Goal: Task Accomplishment & Management: Manage account settings

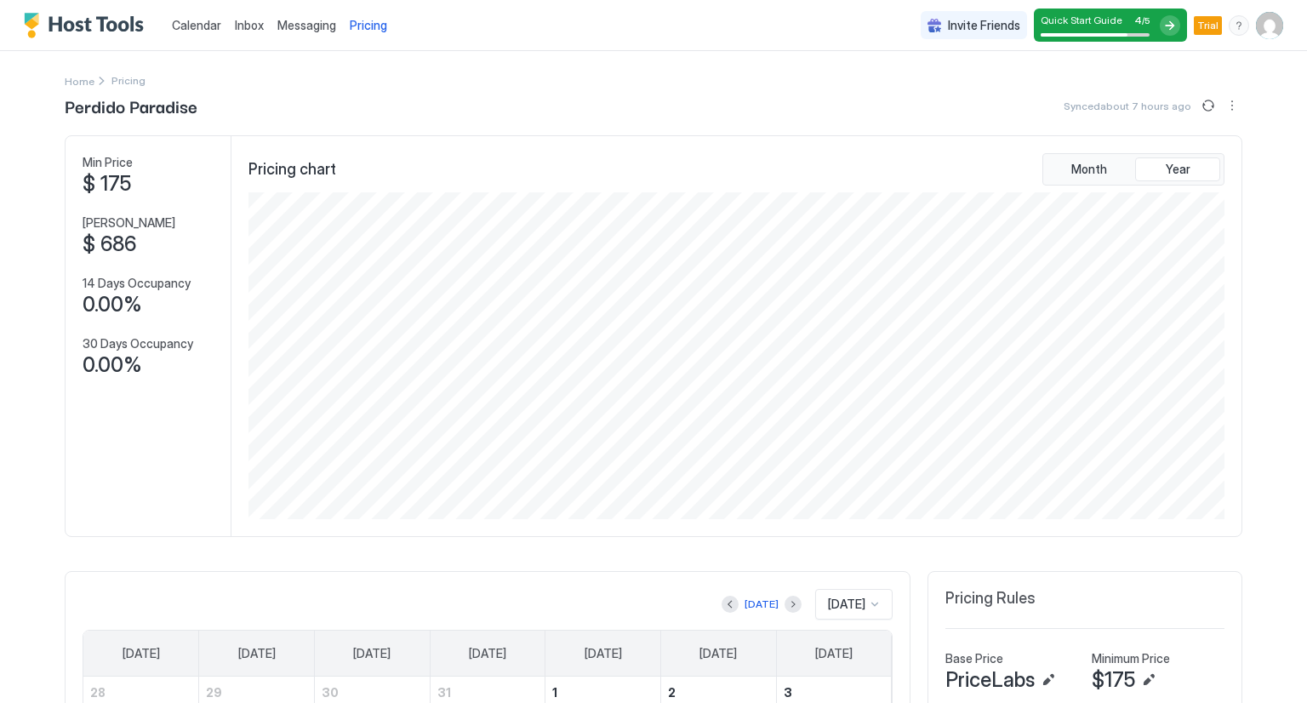
scroll to position [327, 981]
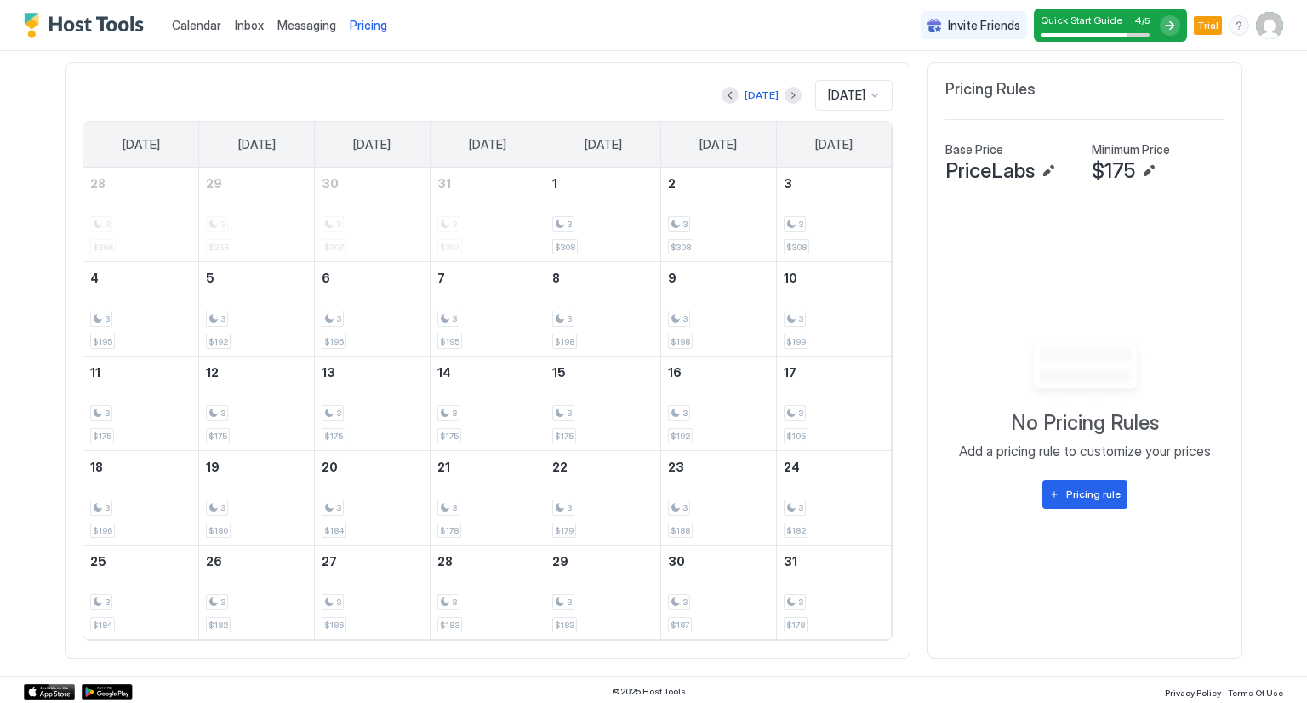
click at [876, 94] on div "[DATE]" at bounding box center [853, 95] width 77 height 31
click at [1260, 40] on div "Invite Friends Quick Start Guide 4 / 5 Trial CV" at bounding box center [1102, 25] width 363 height 50
click at [1265, 39] on div "Invite Friends Quick Start Guide 4 / 5 Trial CV" at bounding box center [1102, 25] width 363 height 50
click at [1259, 19] on img "User profile" at bounding box center [1269, 25] width 27 height 27
click at [1120, 94] on span "Settings" at bounding box center [1104, 95] width 46 height 15
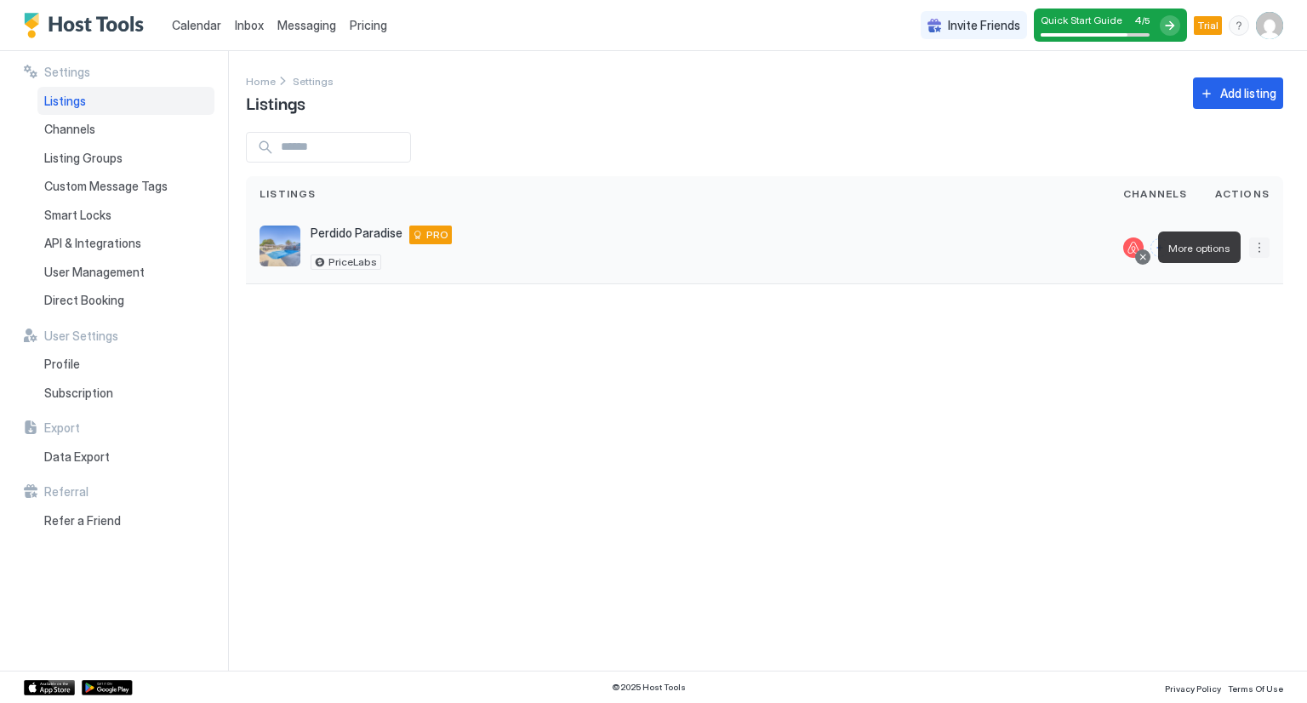
click at [1265, 250] on button "More options" at bounding box center [1260, 247] width 20 height 20
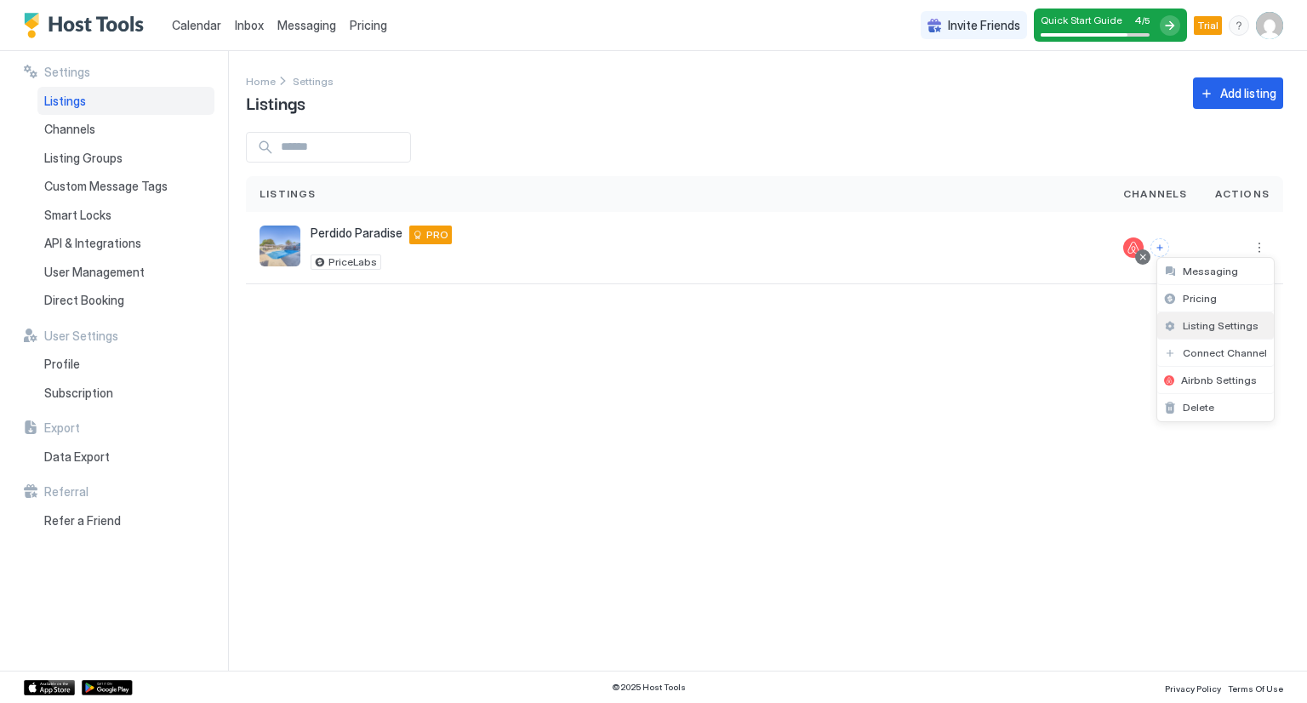
click at [1218, 322] on span "Listing Settings" at bounding box center [1221, 325] width 76 height 13
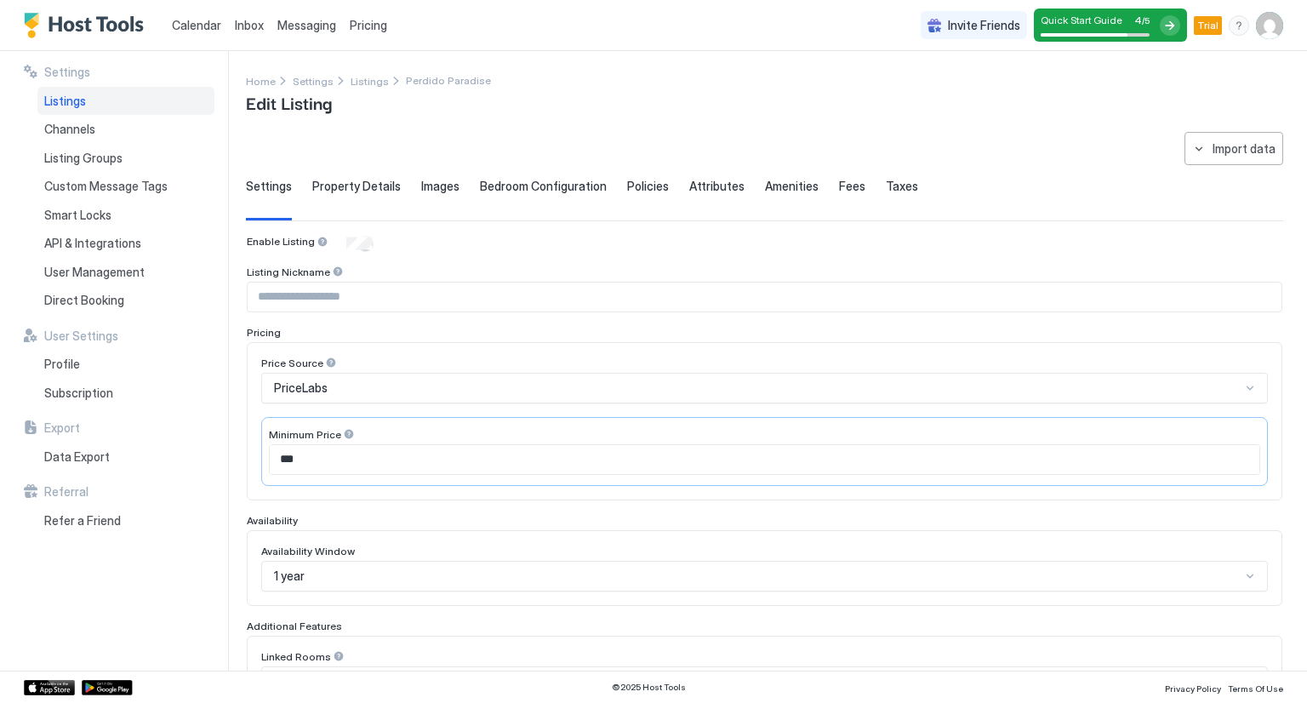
click at [334, 186] on span "Property Details" at bounding box center [356, 186] width 89 height 15
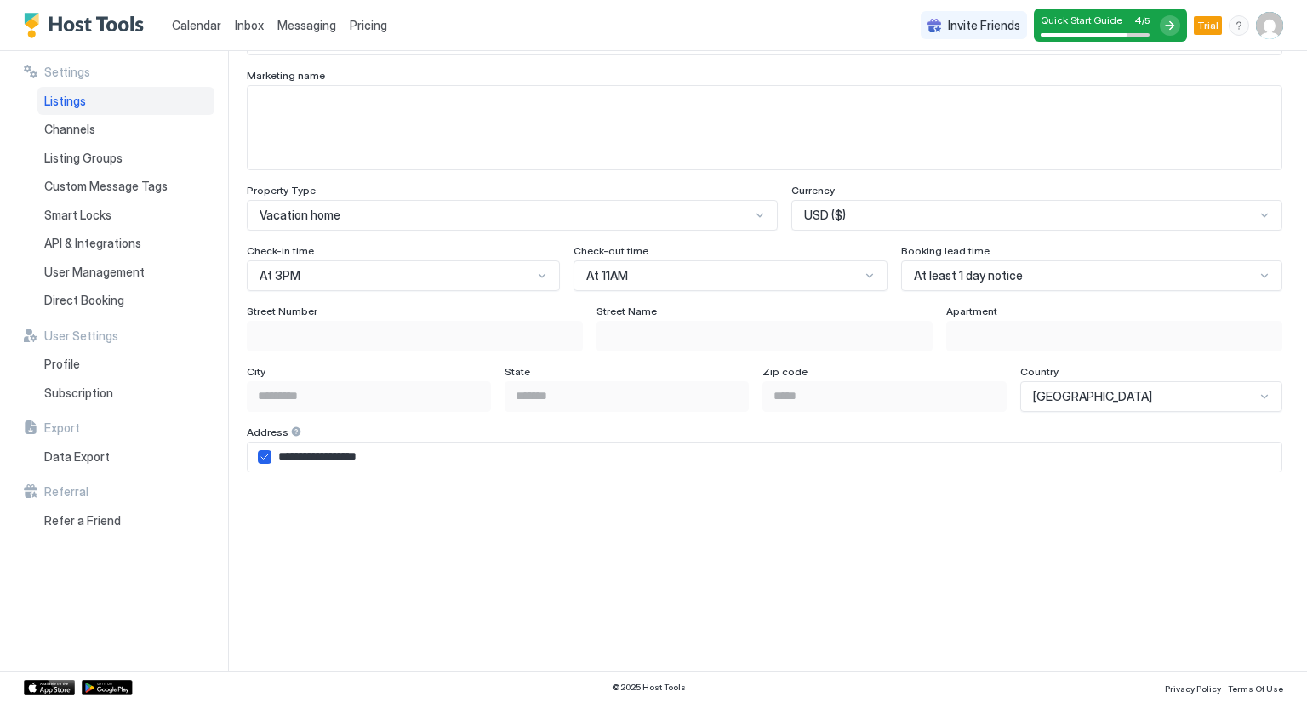
scroll to position [922, 0]
click at [296, 460] on input "**********" at bounding box center [777, 457] width 1010 height 29
click at [294, 452] on input "**********" at bounding box center [777, 457] width 1010 height 29
click at [370, 21] on span "Pricing" at bounding box center [368, 25] width 37 height 15
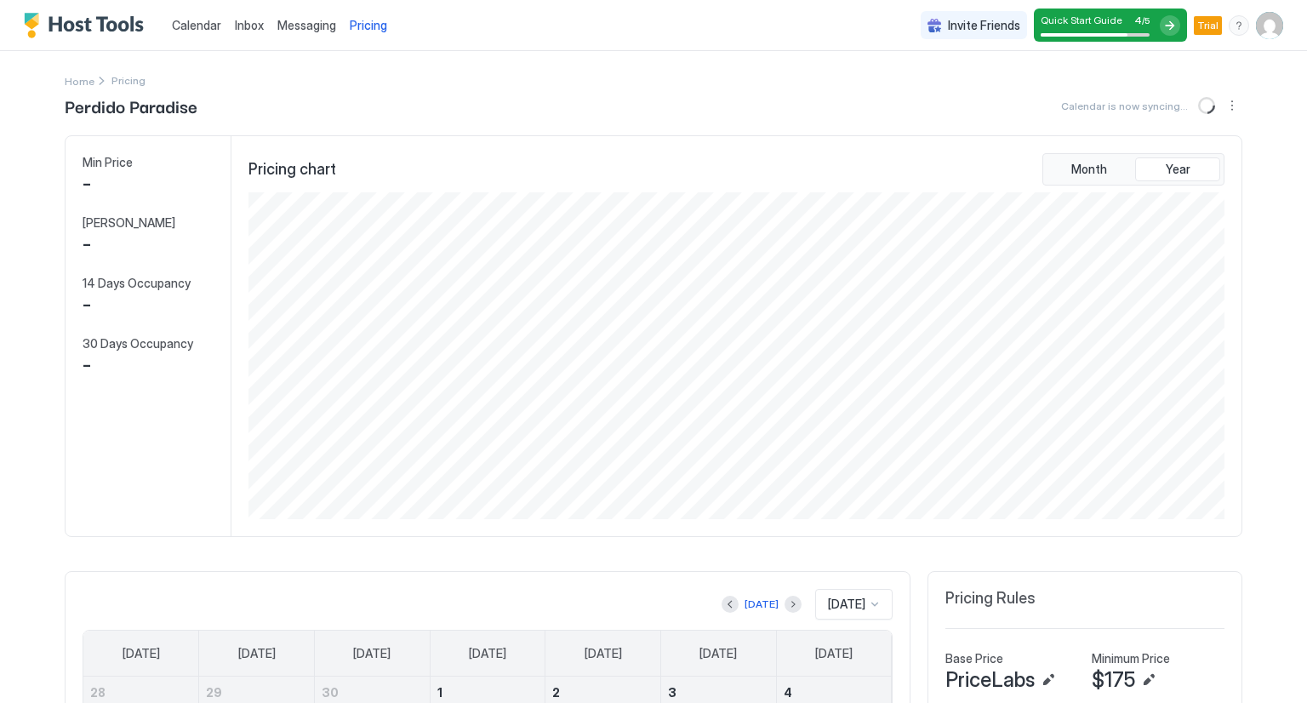
scroll to position [327, 981]
click at [373, 21] on span "Pricing" at bounding box center [368, 25] width 37 height 15
click at [1226, 111] on button "More options" at bounding box center [1232, 105] width 20 height 20
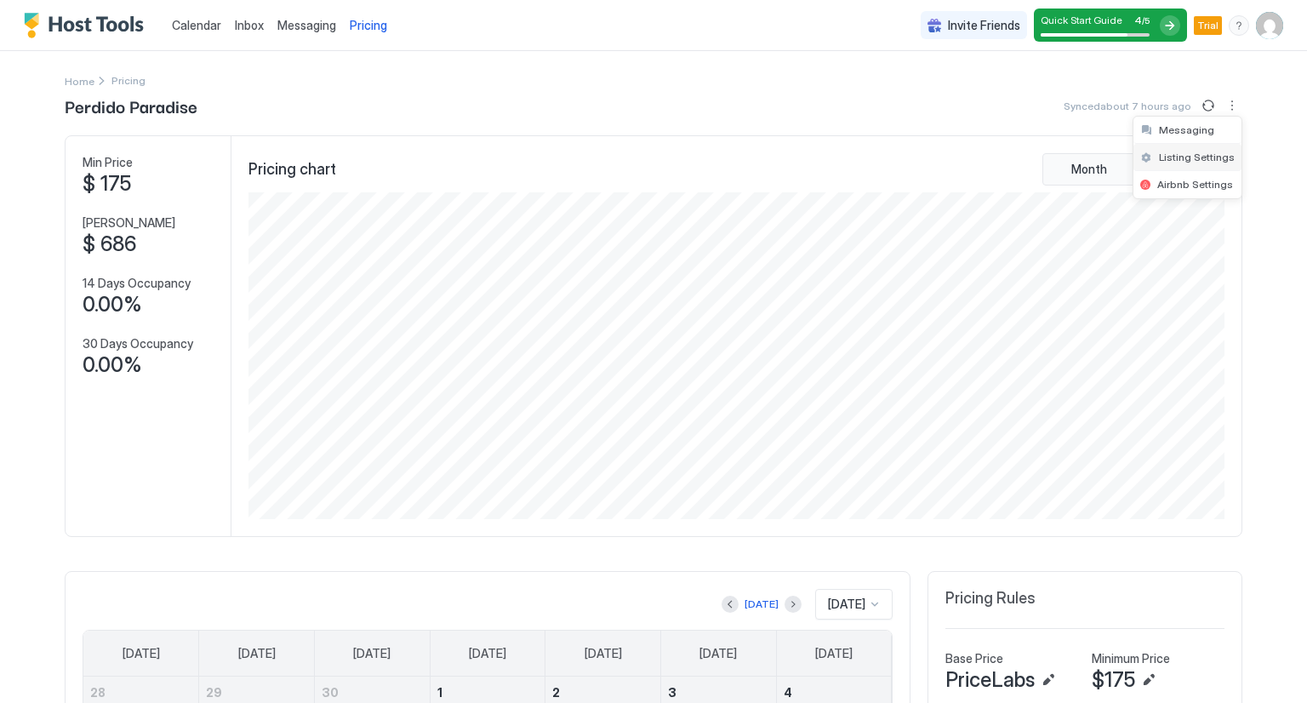
click at [1204, 161] on span "Listing Settings" at bounding box center [1197, 157] width 76 height 13
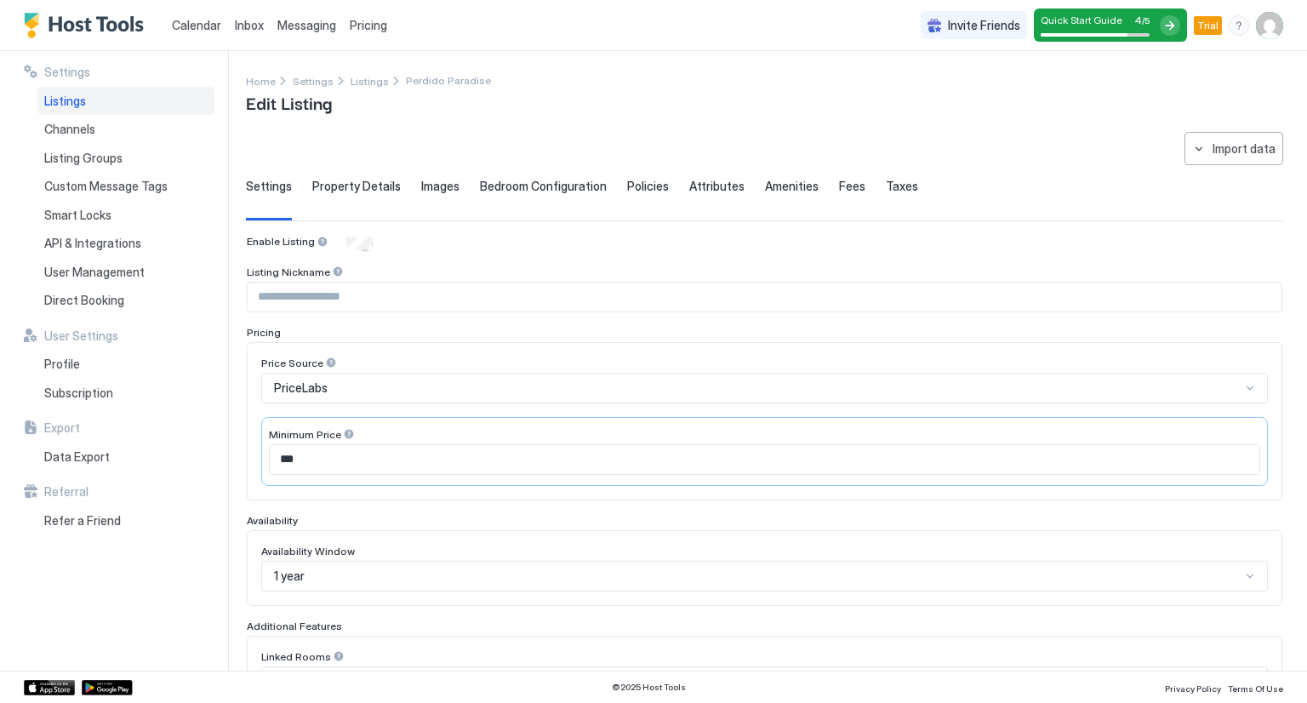
click at [886, 181] on span "Taxes" at bounding box center [902, 186] width 32 height 15
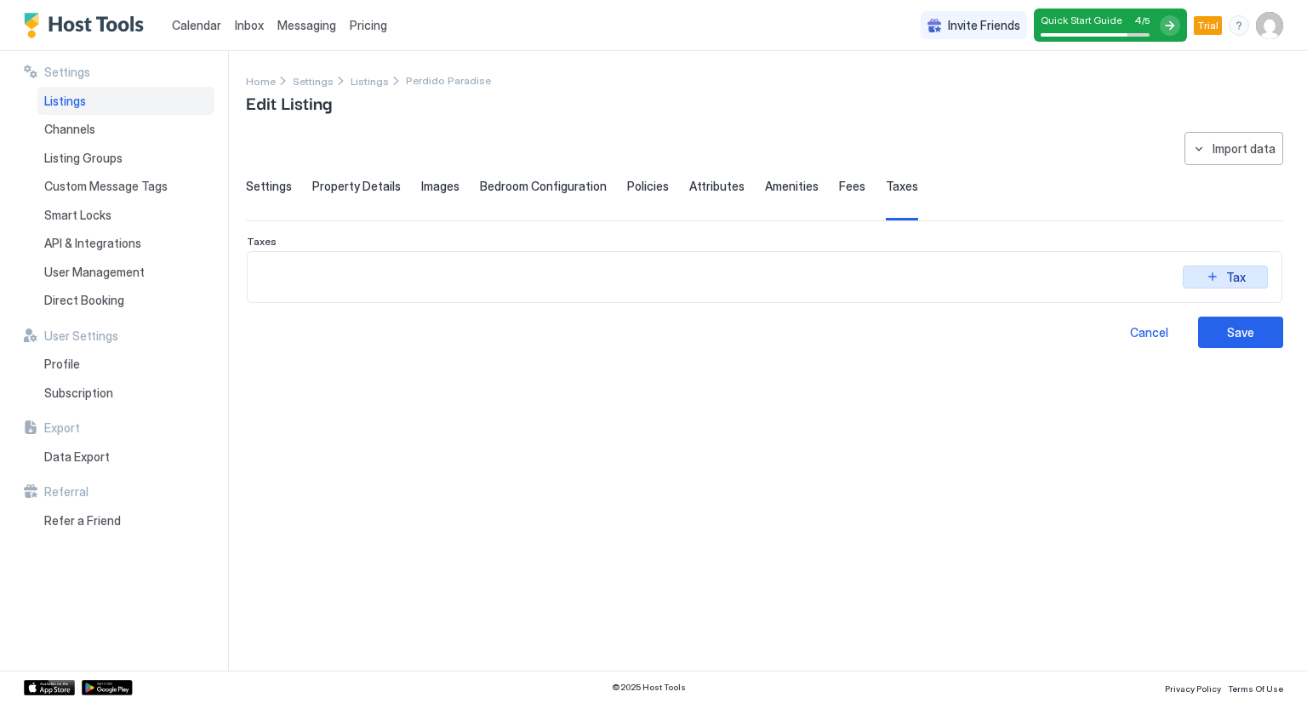
click at [1204, 273] on button "Tax" at bounding box center [1225, 277] width 85 height 23
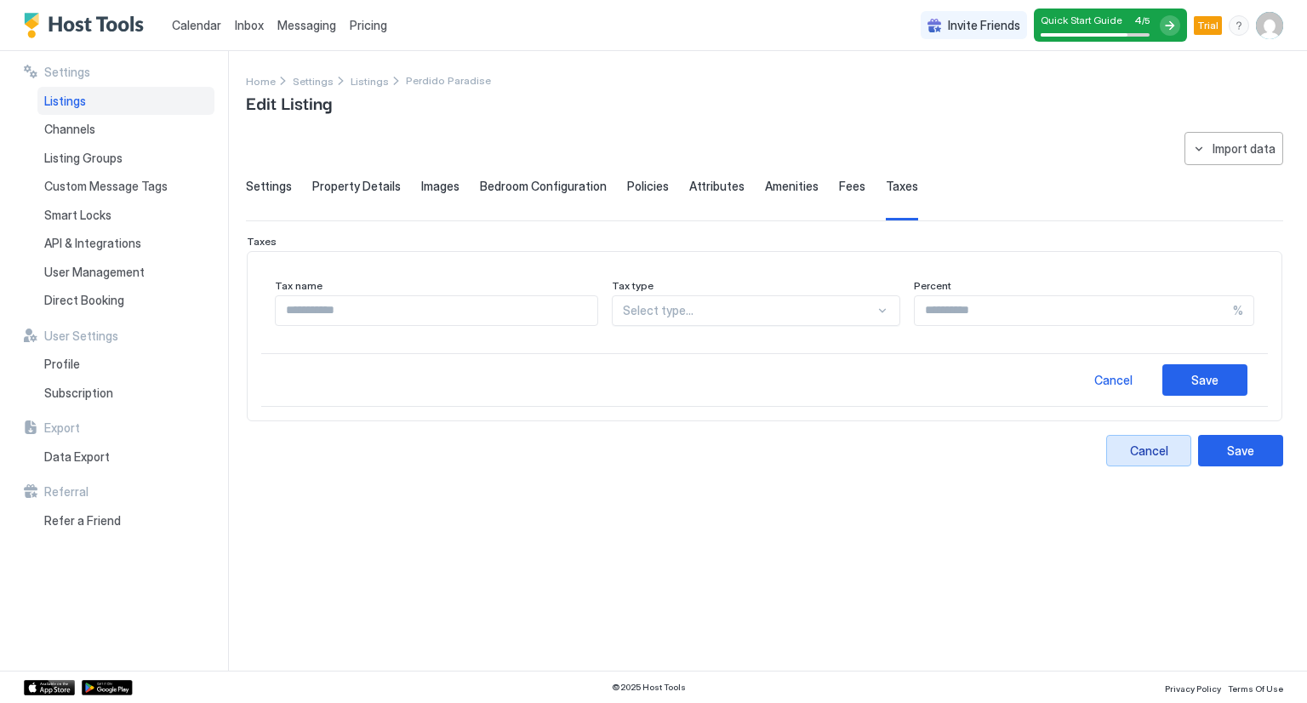
click at [1137, 450] on div "Cancel" at bounding box center [1149, 451] width 38 height 18
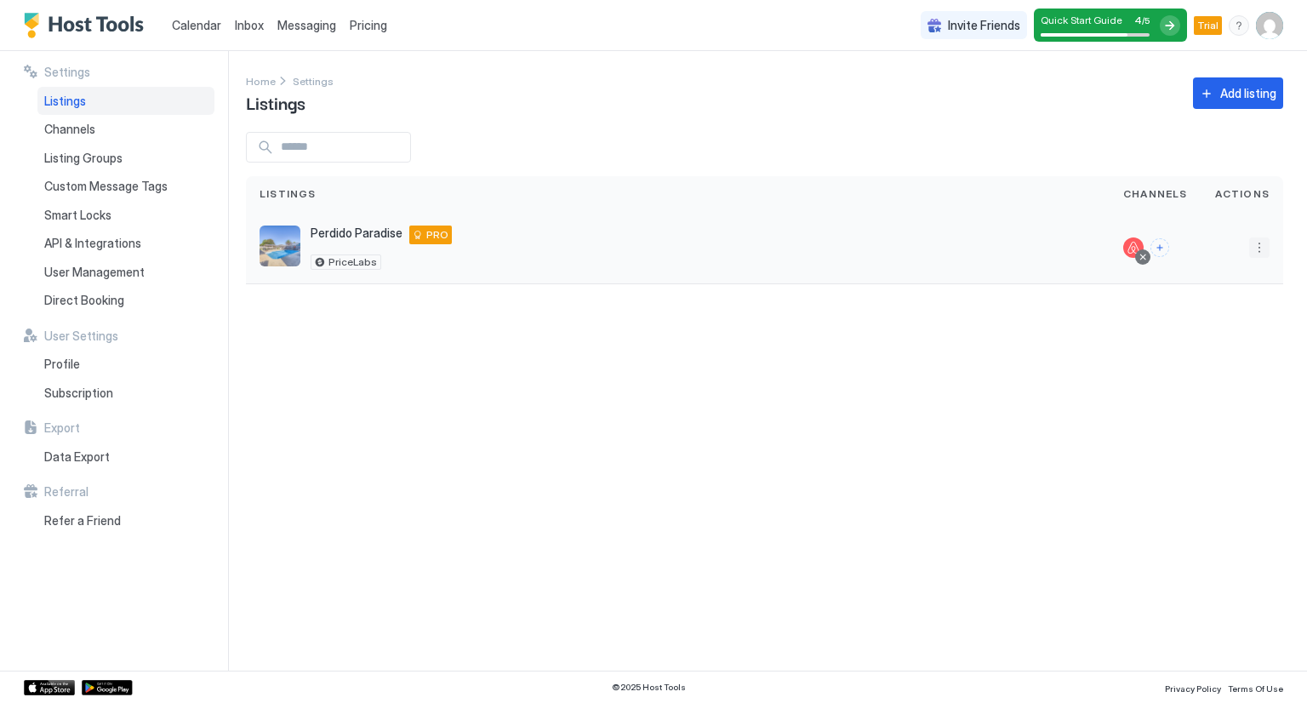
click at [1250, 249] on button "More options" at bounding box center [1260, 247] width 20 height 20
click at [1201, 331] on span "Listing Settings" at bounding box center [1221, 325] width 76 height 13
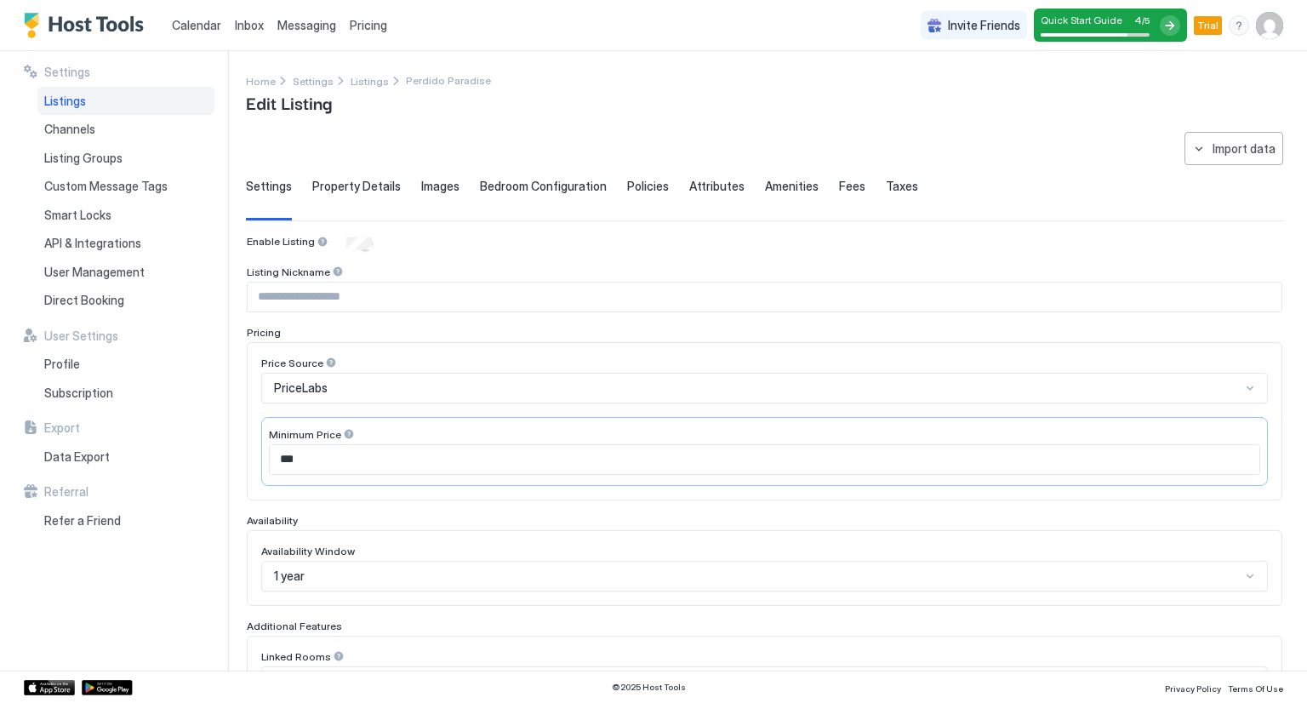
click at [841, 186] on span "Fees" at bounding box center [852, 186] width 26 height 15
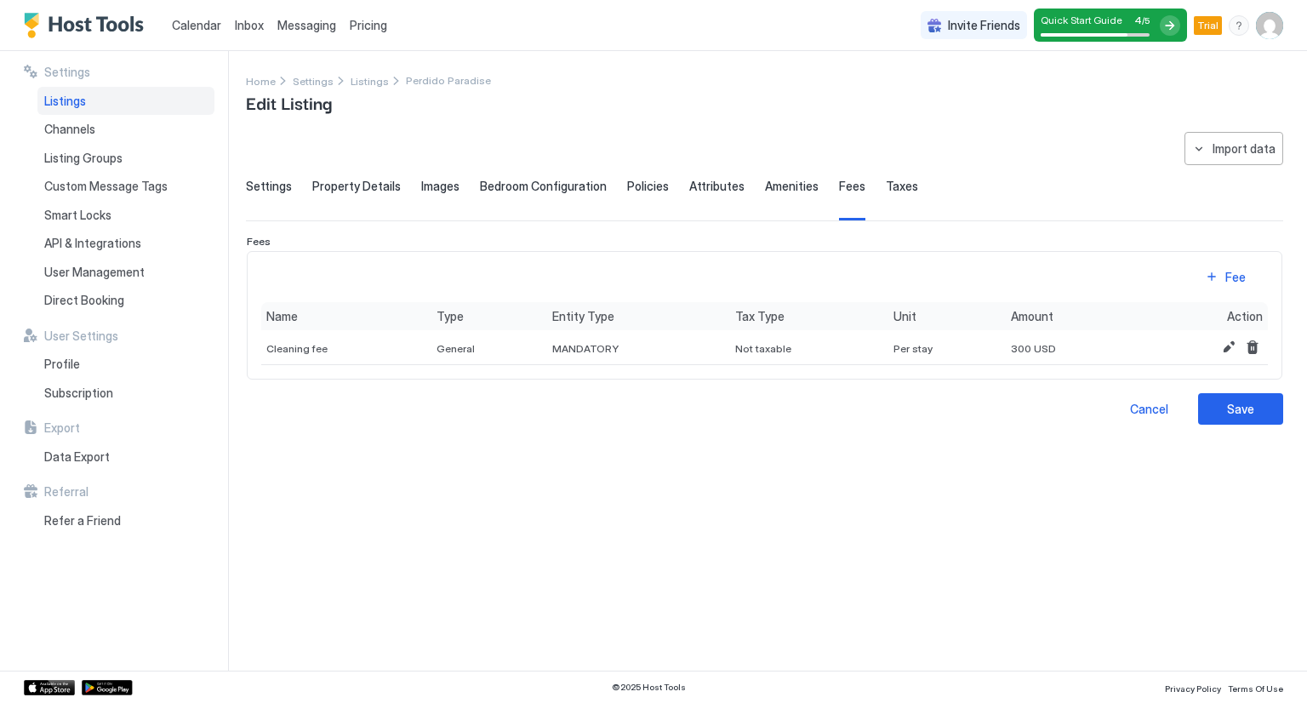
click at [889, 182] on span "Taxes" at bounding box center [902, 186] width 32 height 15
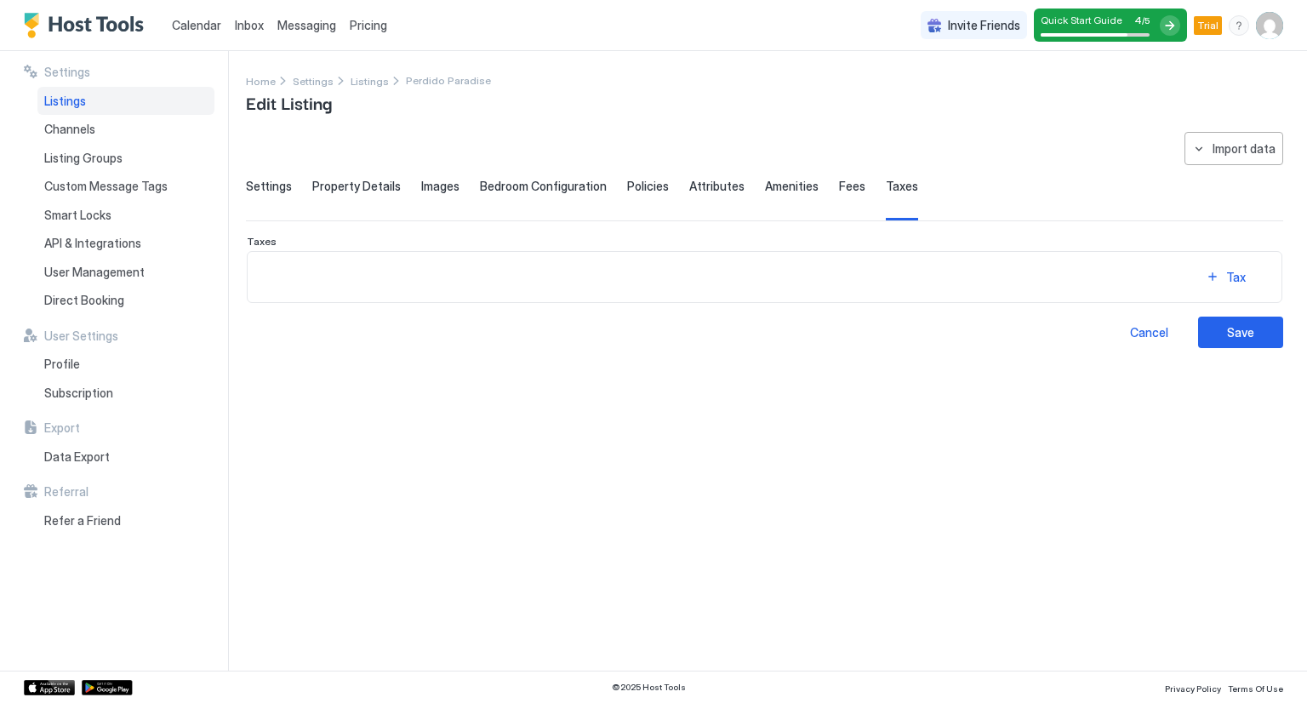
click at [776, 185] on span "Amenities" at bounding box center [792, 186] width 54 height 15
click at [714, 192] on span "Attributes" at bounding box center [716, 186] width 55 height 15
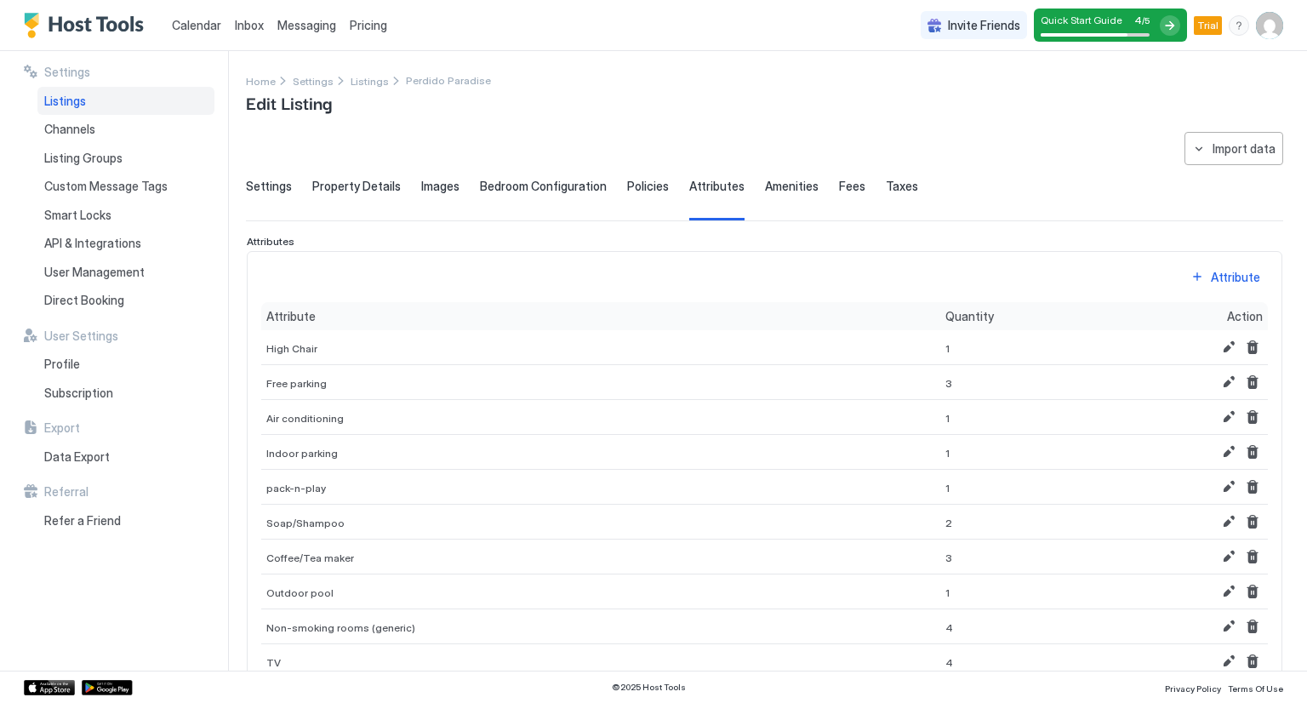
click at [643, 187] on span "Policies" at bounding box center [648, 186] width 42 height 15
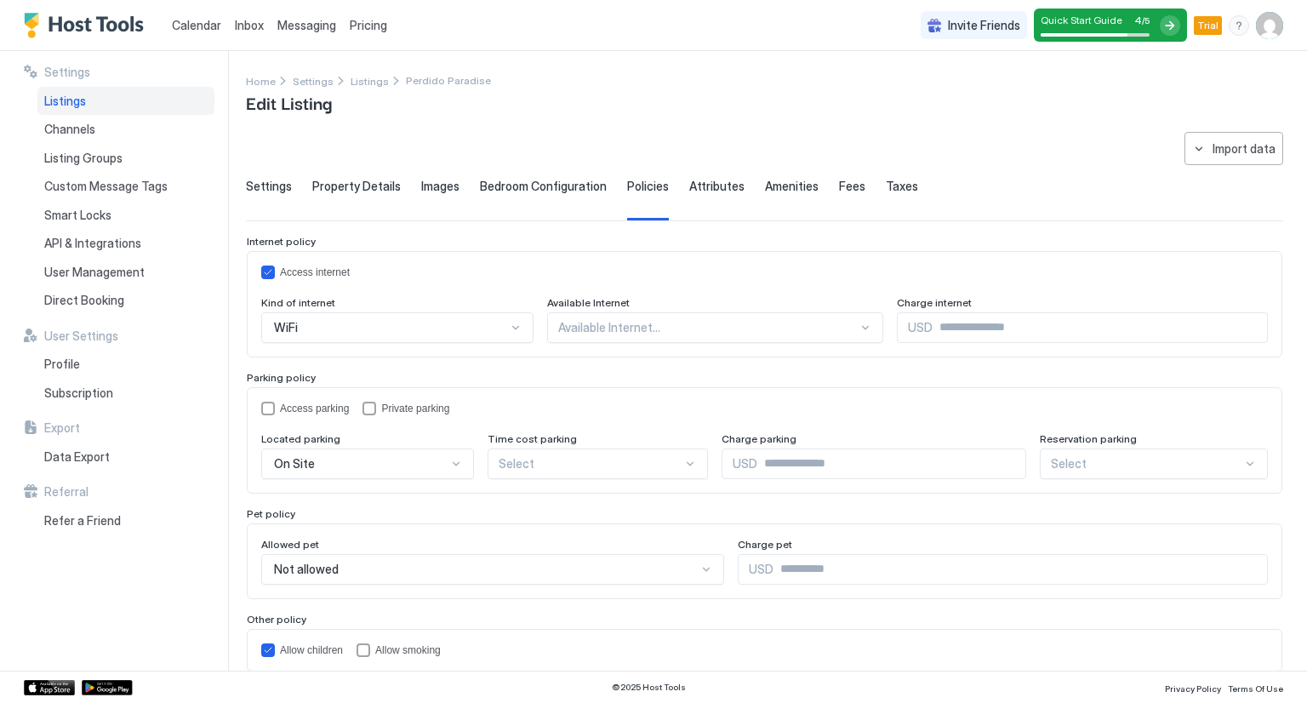
scroll to position [63, 0]
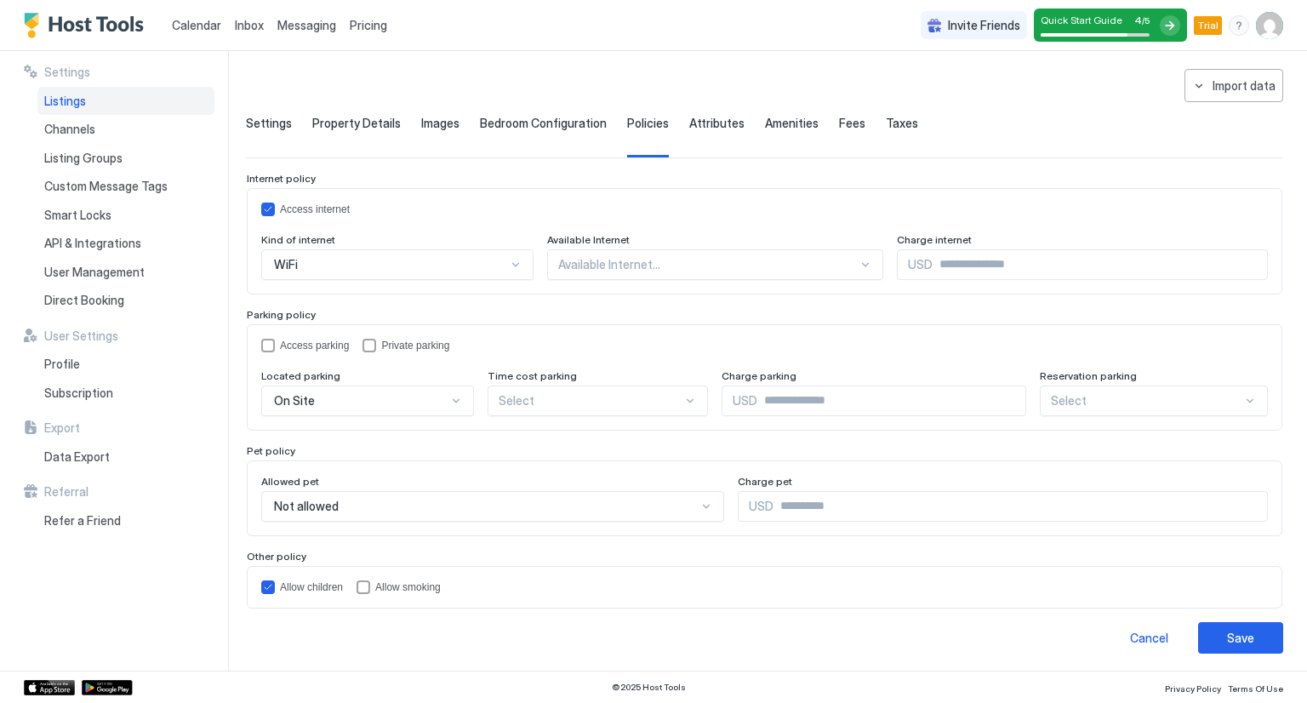
click at [369, 128] on span "Property Details" at bounding box center [356, 123] width 89 height 15
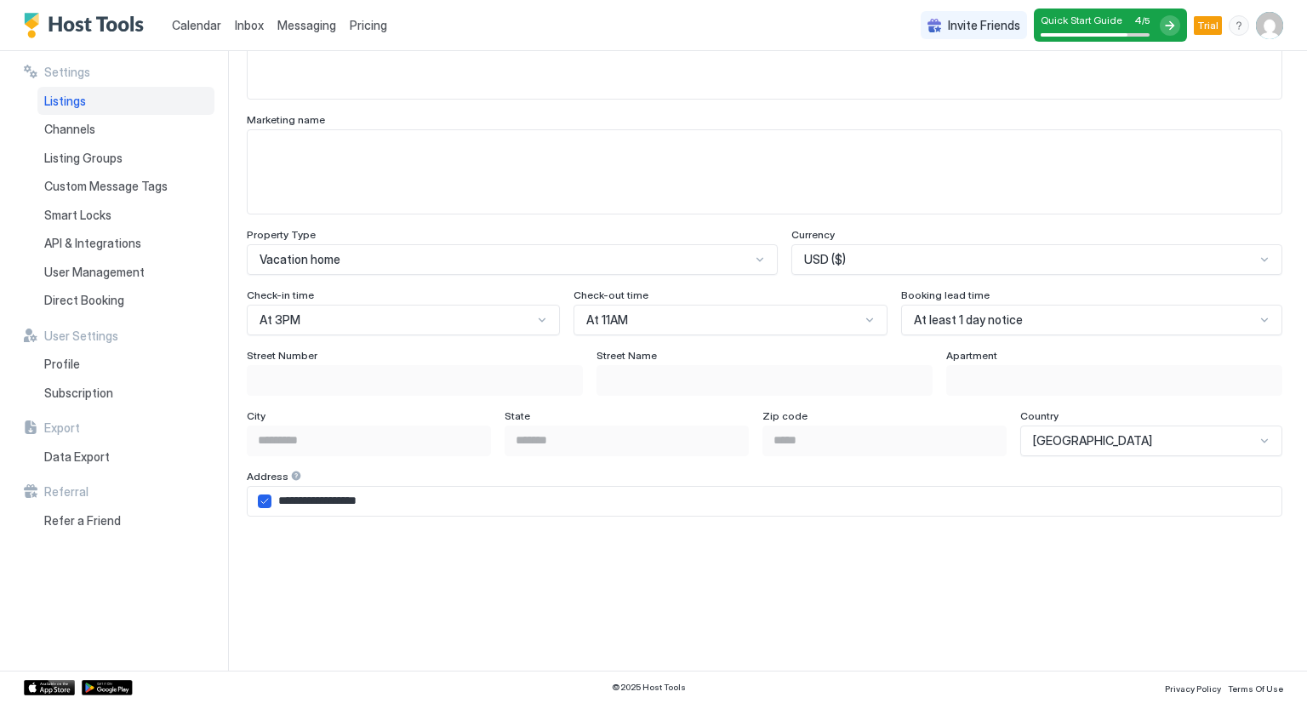
scroll to position [879, 0]
click at [131, 357] on div "Profile" at bounding box center [125, 364] width 177 height 29
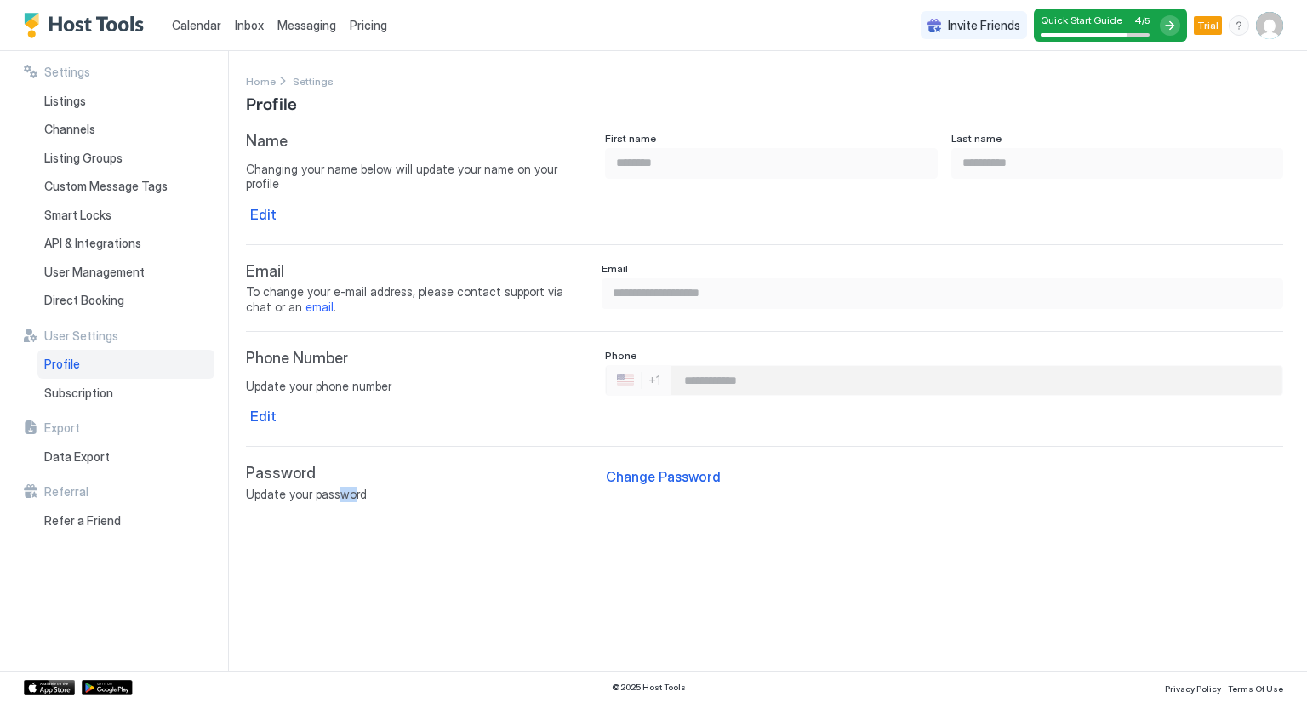
drag, startPoint x: 350, startPoint y: 588, endPoint x: 339, endPoint y: 515, distance: 74.0
click at [339, 515] on div "**********" at bounding box center [776, 361] width 1061 height 620
click at [358, 24] on span "Pricing" at bounding box center [368, 25] width 37 height 15
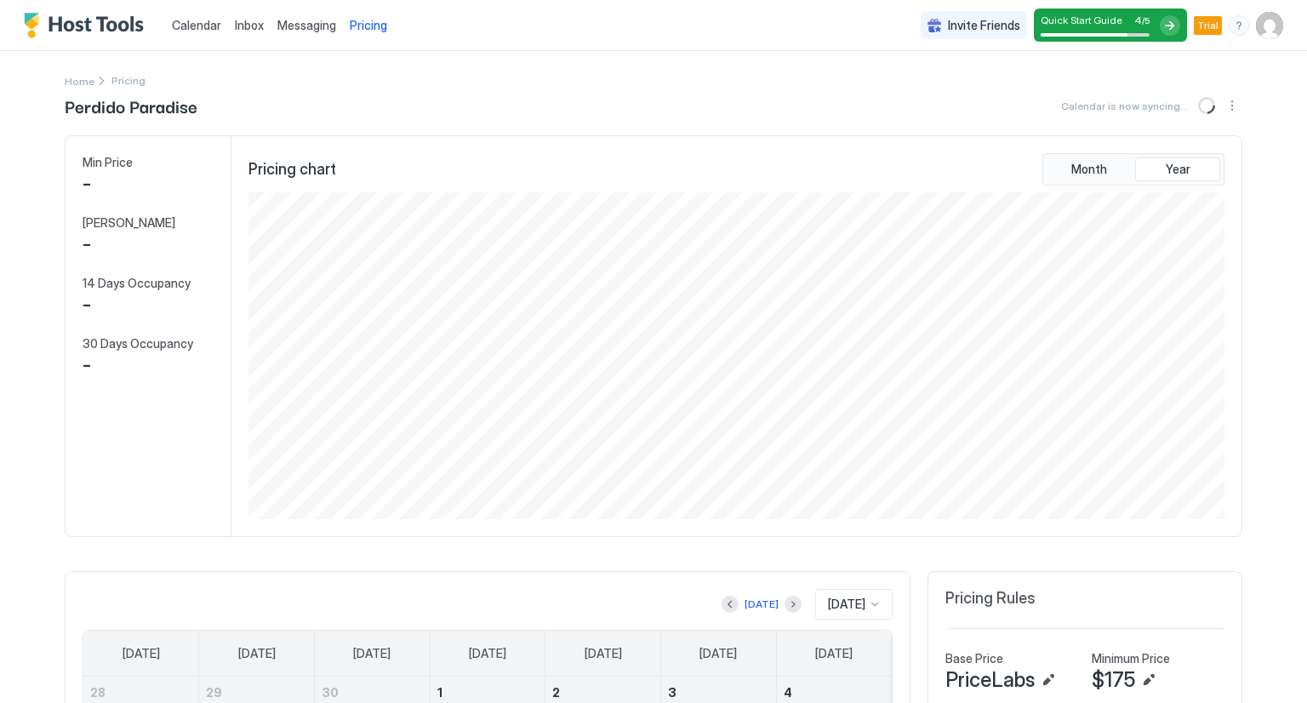
scroll to position [327, 981]
click at [186, 26] on span "Calendar" at bounding box center [196, 25] width 49 height 14
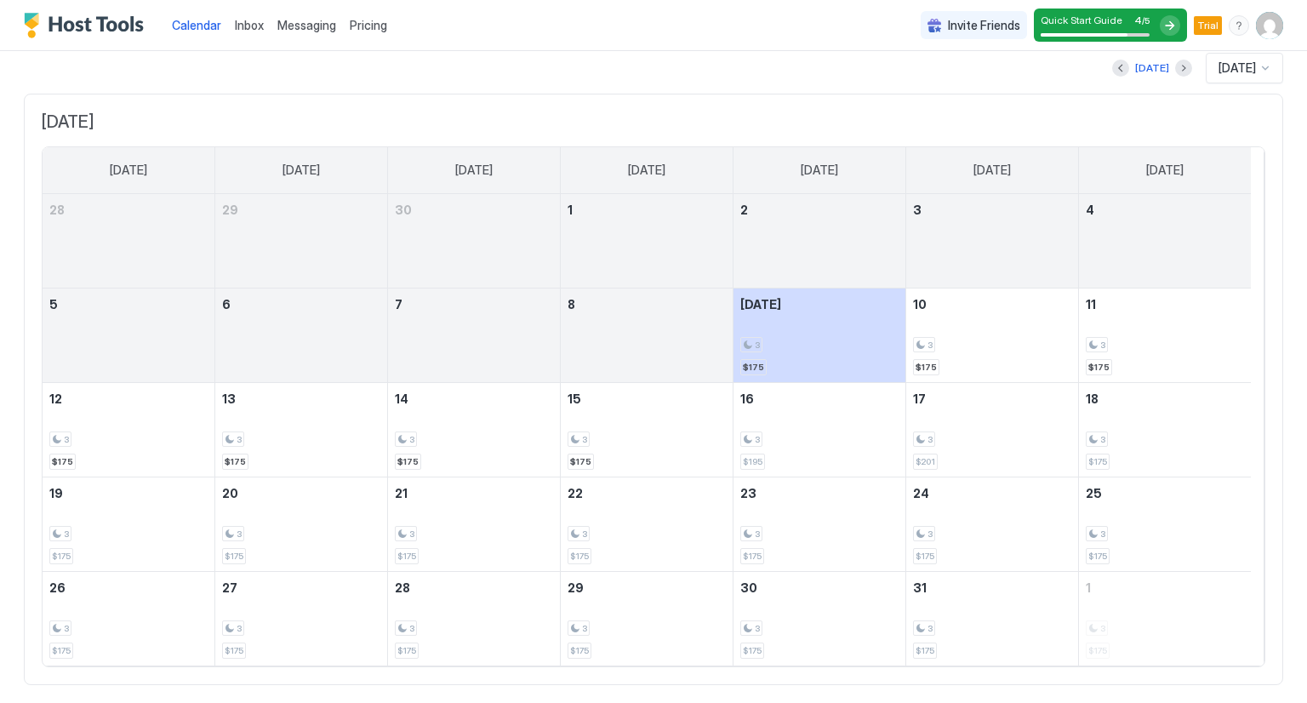
scroll to position [89, 0]
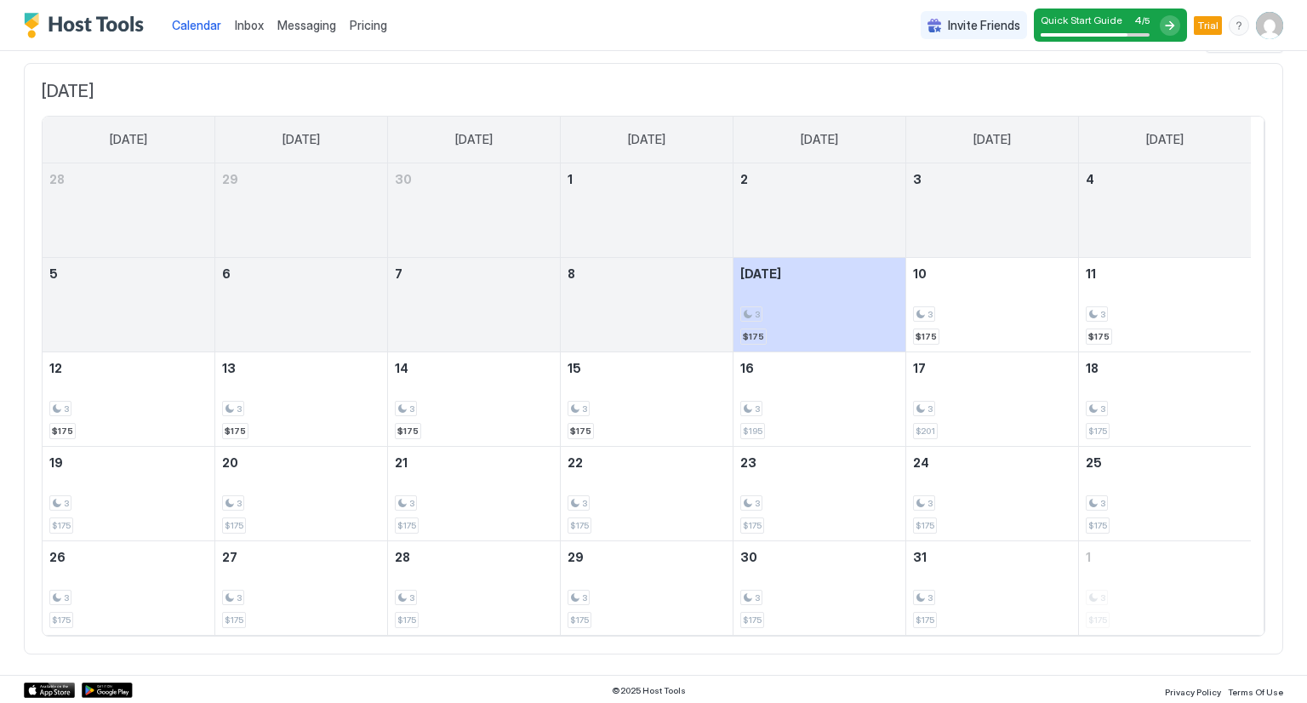
click at [375, 27] on span "Pricing" at bounding box center [368, 25] width 37 height 15
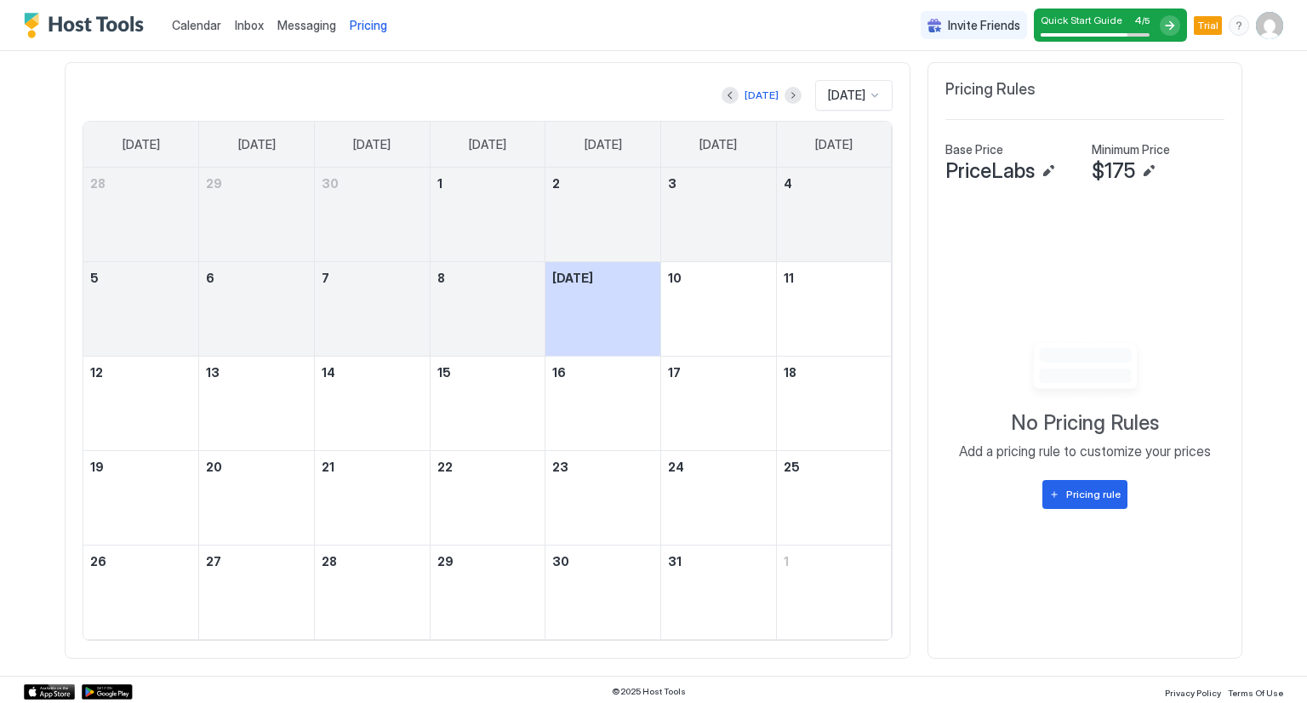
scroll to position [327, 981]
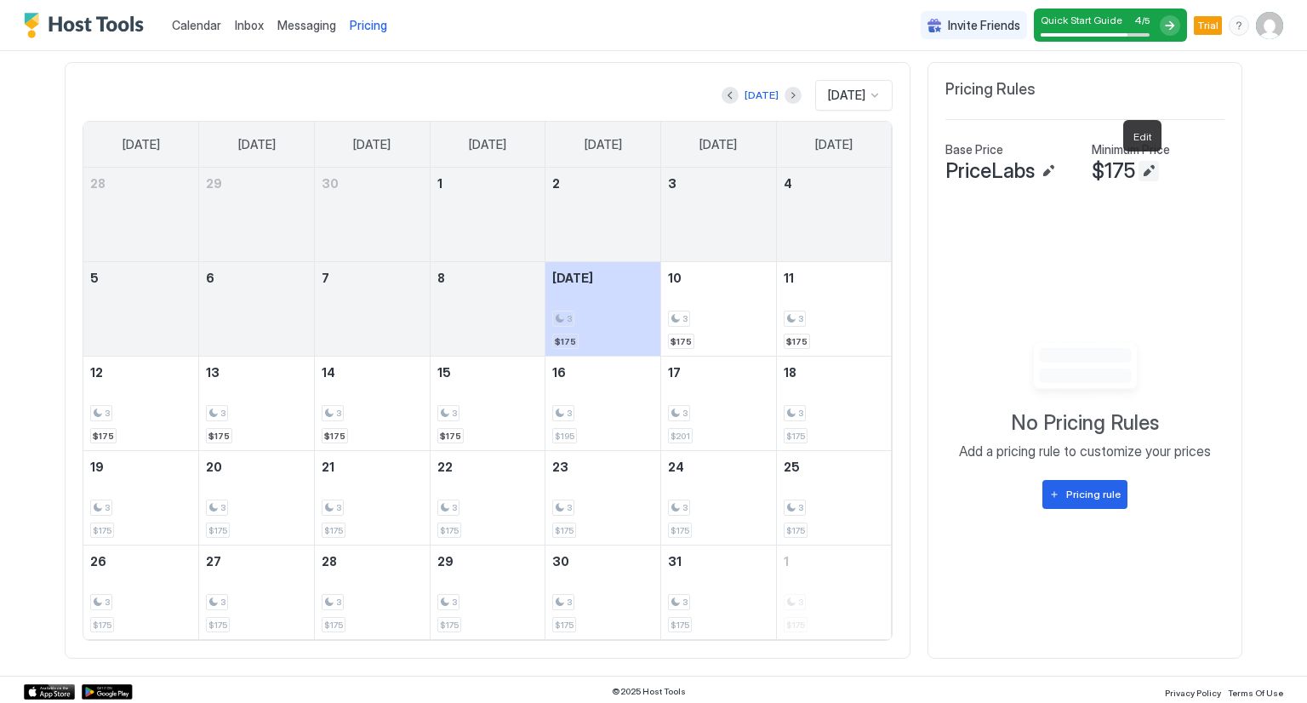
click at [1141, 168] on button "Edit" at bounding box center [1149, 171] width 20 height 20
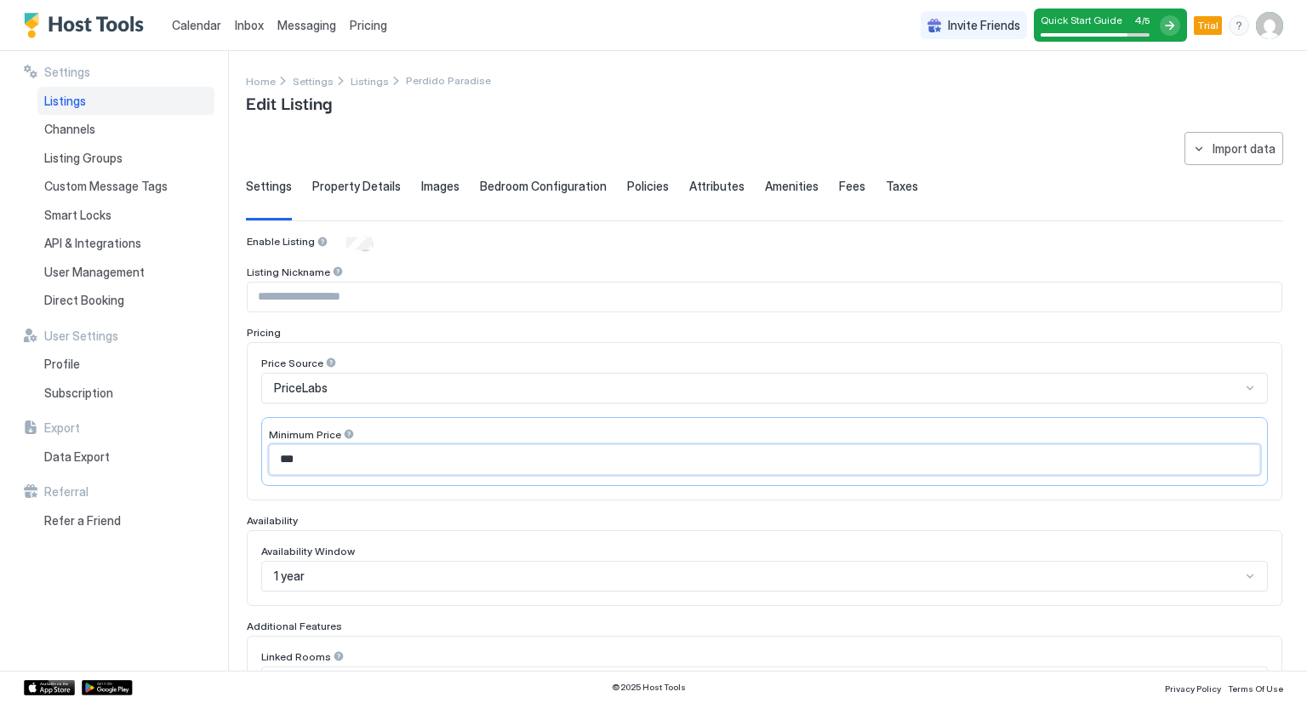
click at [316, 455] on input "***" at bounding box center [765, 459] width 990 height 29
type input "*"
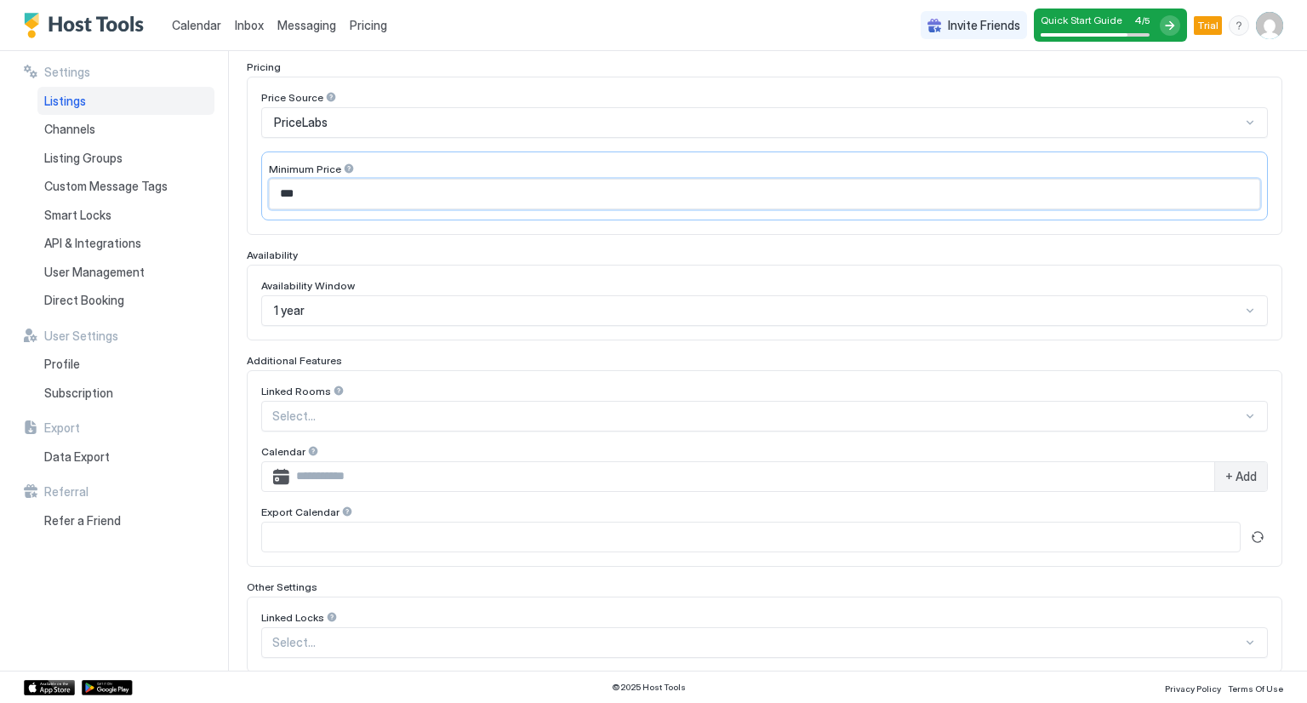
scroll to position [358, 0]
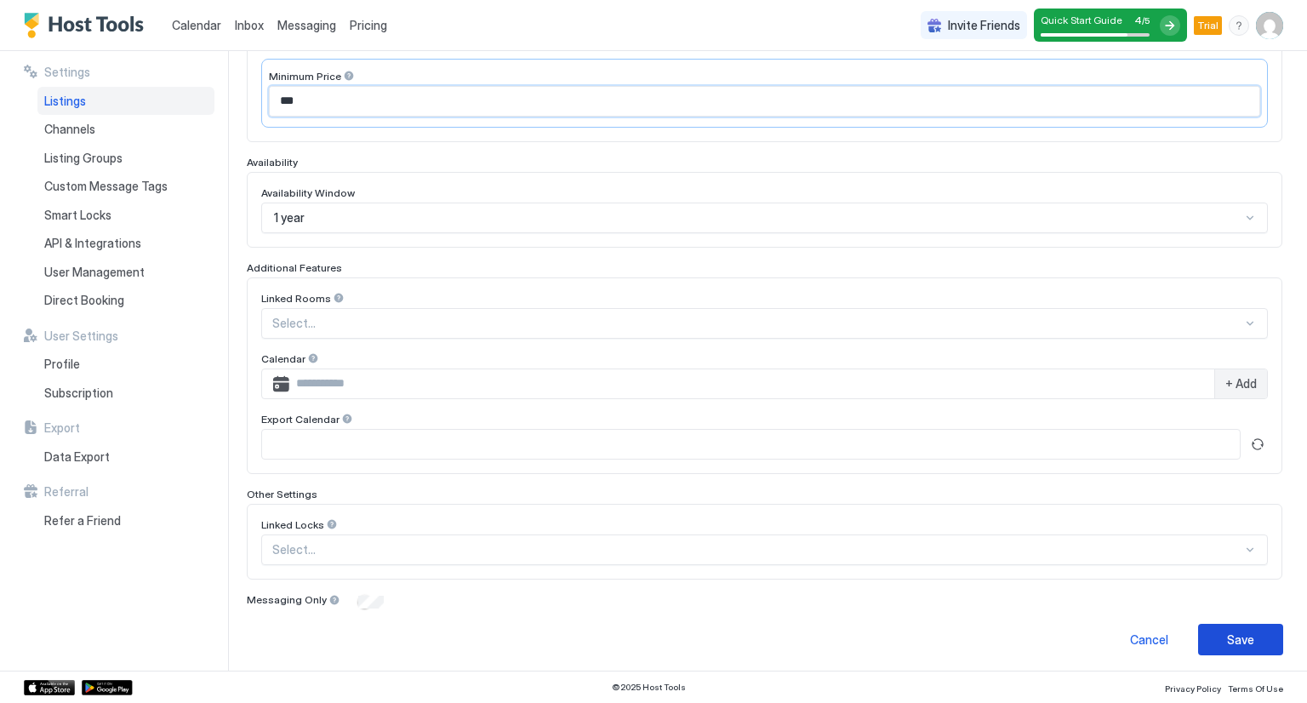
type input "***"
click at [1212, 636] on button "Save" at bounding box center [1240, 639] width 85 height 31
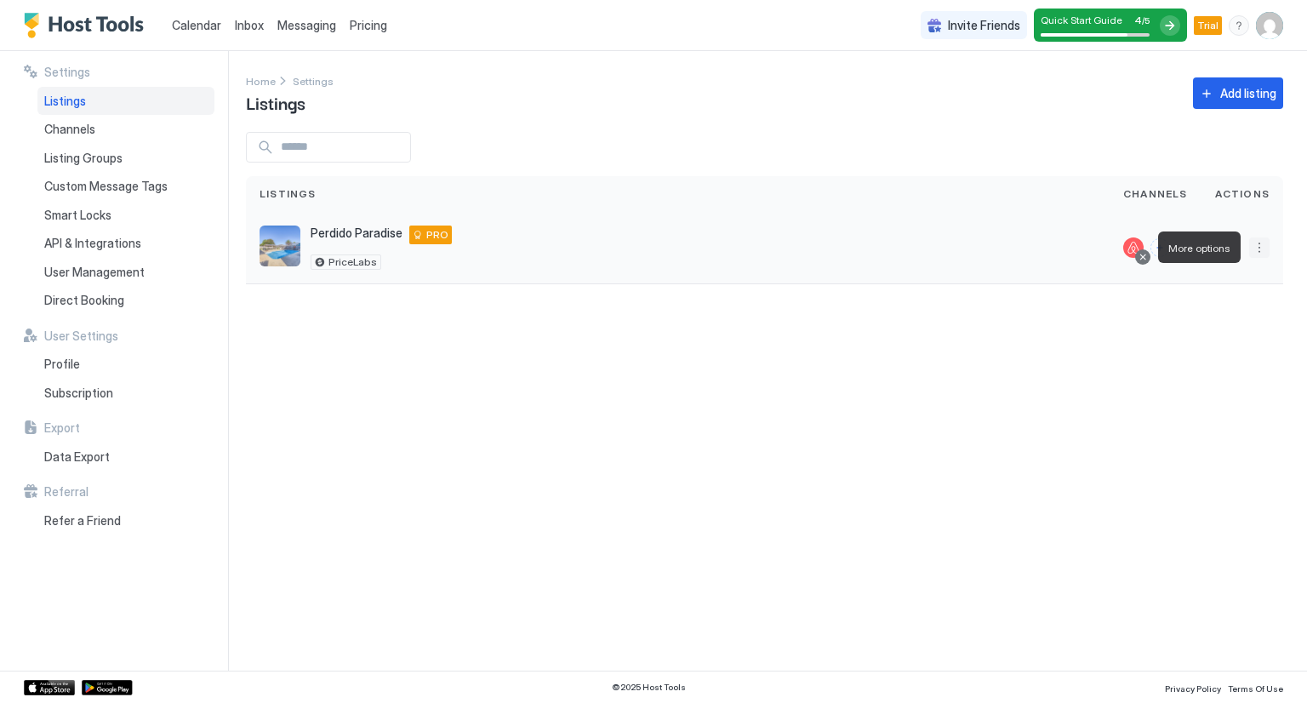
click at [1255, 249] on button "More options" at bounding box center [1260, 247] width 20 height 20
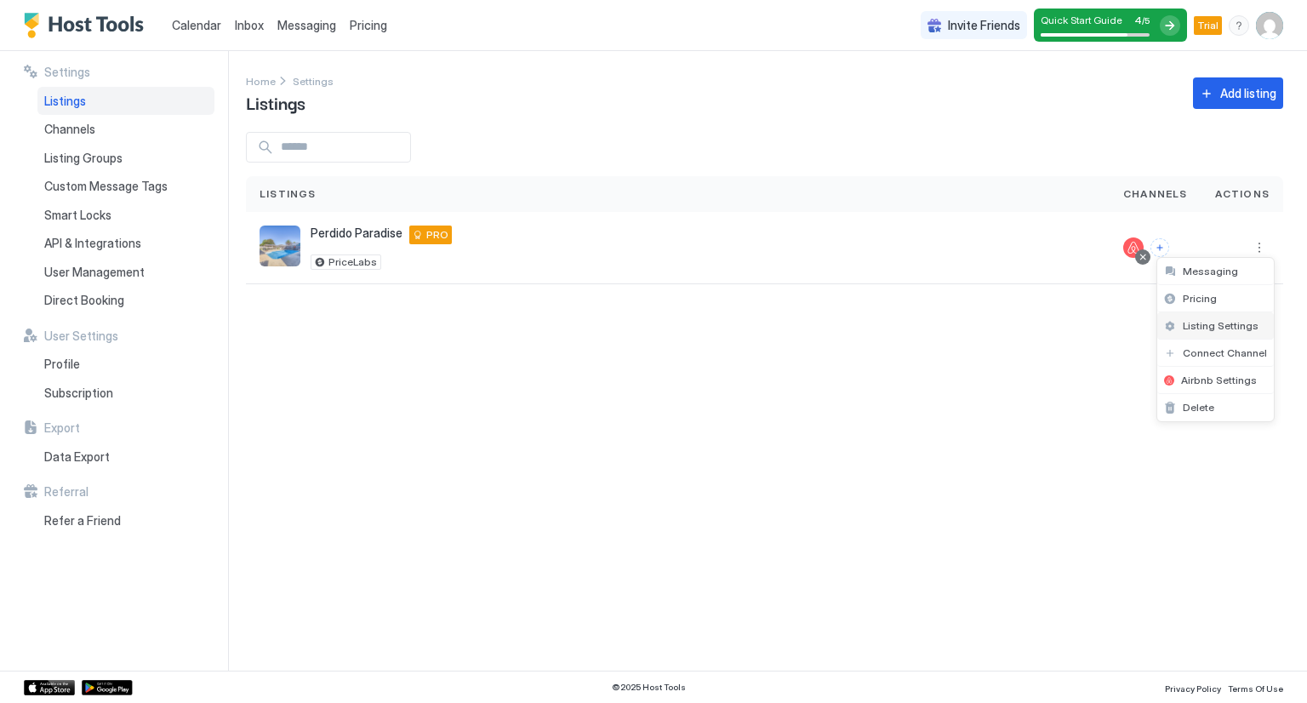
click at [1222, 325] on span "Listing Settings" at bounding box center [1221, 325] width 76 height 13
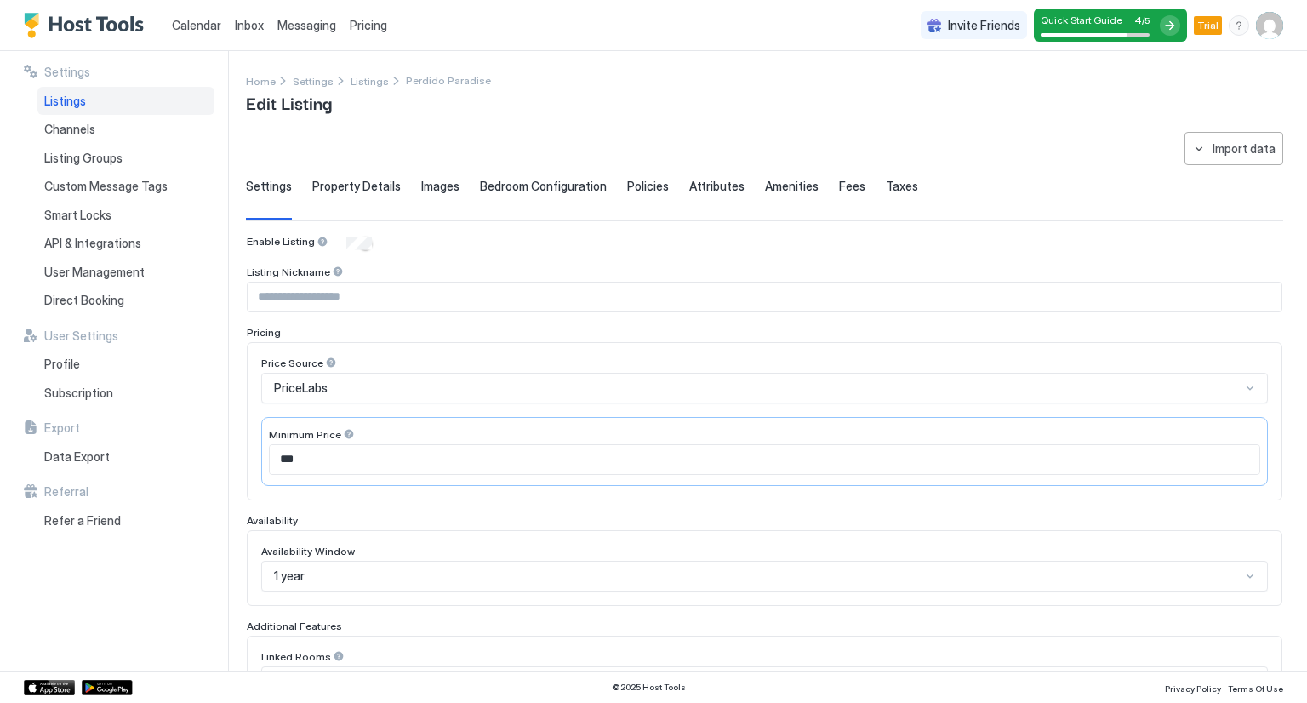
type input "***"
click at [630, 301] on input "Input Field" at bounding box center [765, 297] width 1034 height 29
click at [360, 179] on span "Property Details" at bounding box center [356, 186] width 89 height 15
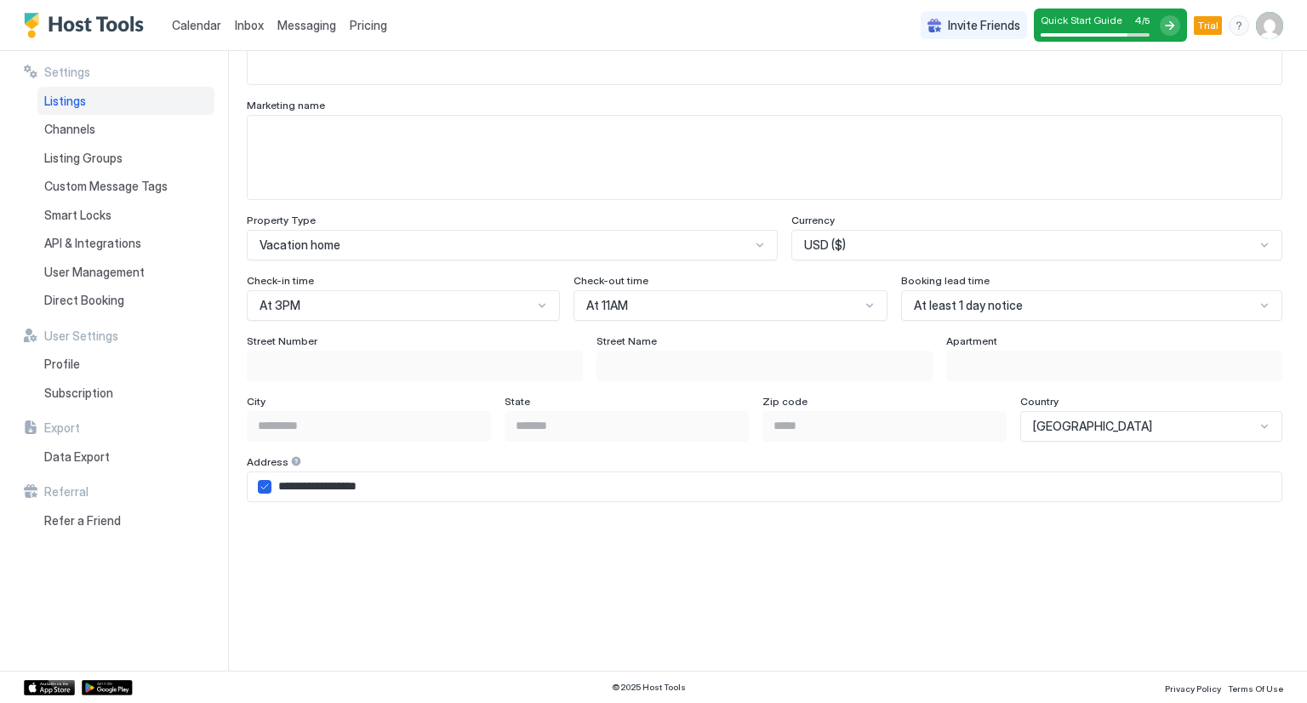
scroll to position [895, 0]
